Goal: Navigation & Orientation: Understand site structure

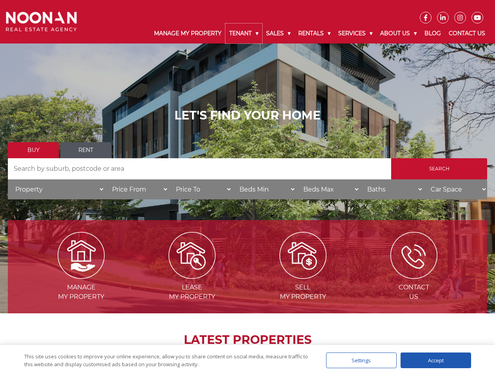
click at [244, 33] on link "Tenant" at bounding box center [243, 34] width 37 height 20
click at [279, 33] on link "Sales" at bounding box center [278, 34] width 32 height 20
click at [315, 33] on link "Rentals" at bounding box center [314, 34] width 40 height 20
click at [356, 33] on link "Services" at bounding box center [355, 34] width 42 height 20
click at [399, 33] on link "About Us" at bounding box center [398, 34] width 44 height 20
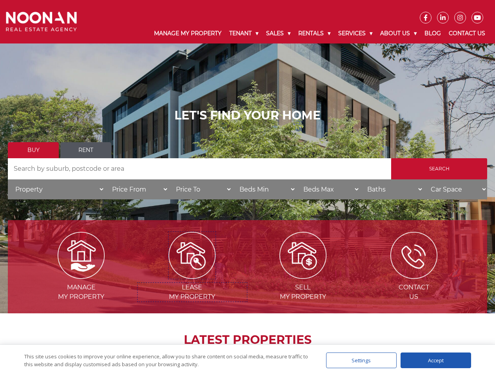
click at [192, 276] on img at bounding box center [192, 255] width 47 height 47
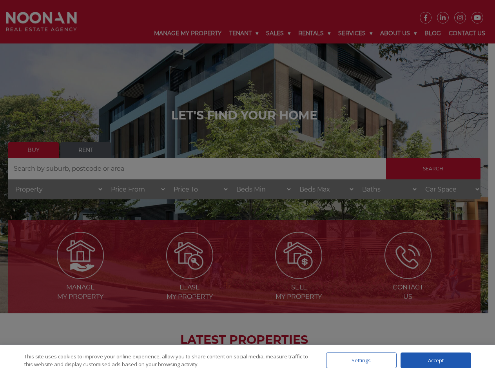
click at [361, 361] on div "Settings" at bounding box center [361, 361] width 71 height 16
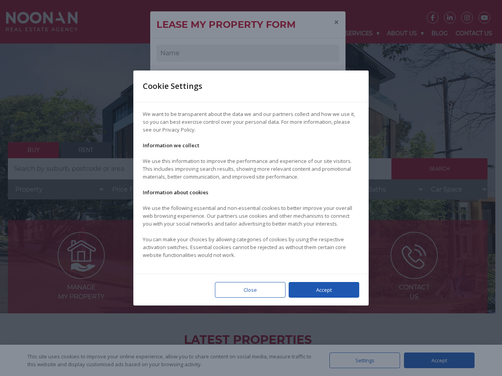
click at [436, 361] on div at bounding box center [251, 188] width 502 height 376
